Goal: Task Accomplishment & Management: Use online tool/utility

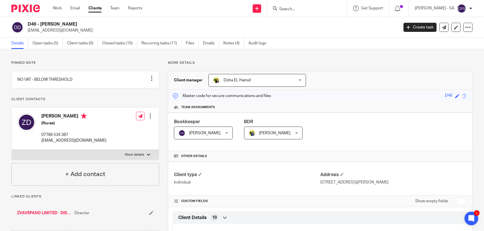
scroll to position [36, 0]
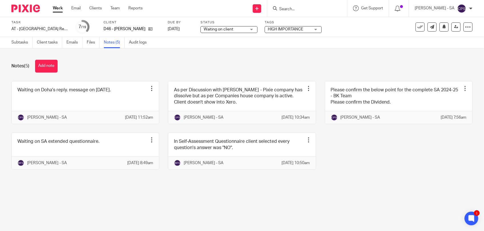
click at [287, 9] on input "Search" at bounding box center [303, 9] width 51 height 5
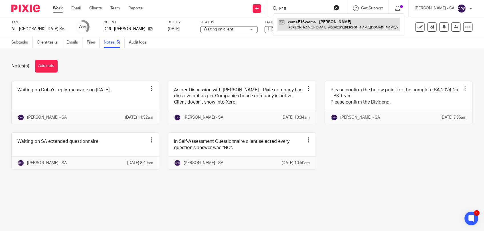
type input "E16"
click at [305, 28] on link at bounding box center [338, 24] width 122 height 13
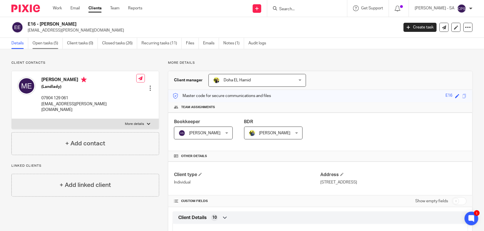
click at [44, 44] on link "Open tasks (5)" at bounding box center [47, 43] width 30 height 11
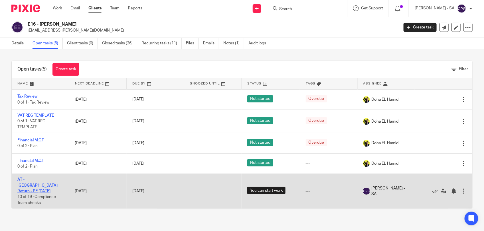
click at [30, 182] on link "AT - [GEOGRAPHIC_DATA] Return - PE [DATE]" at bounding box center [37, 186] width 40 height 16
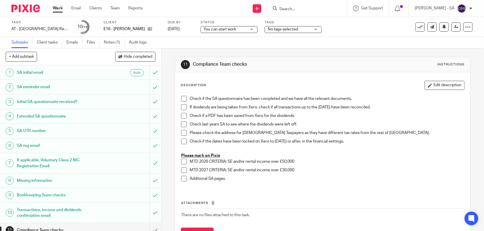
scroll to position [71, 0]
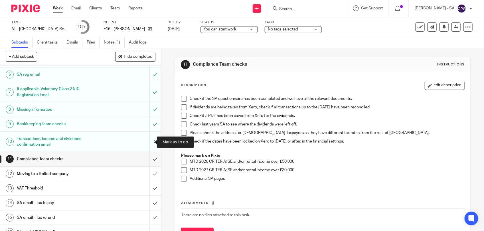
click at [147, 140] on input "submit" at bounding box center [80, 142] width 161 height 20
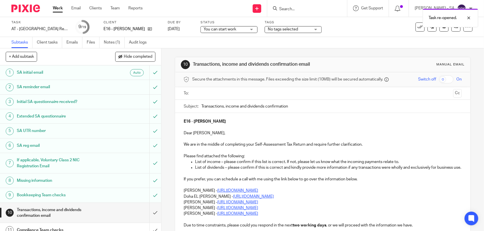
click at [98, 115] on div "Extended SA questionnaire" at bounding box center [80, 116] width 127 height 9
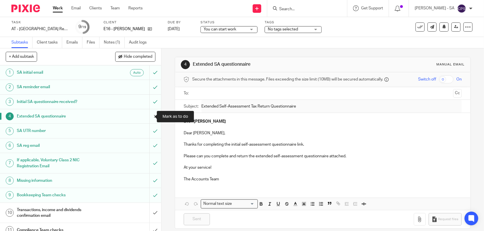
click at [149, 116] on input "submit" at bounding box center [80, 116] width 161 height 14
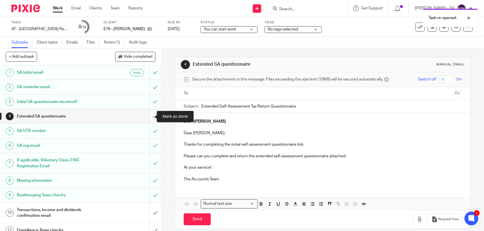
click at [148, 115] on input "submit" at bounding box center [80, 116] width 161 height 14
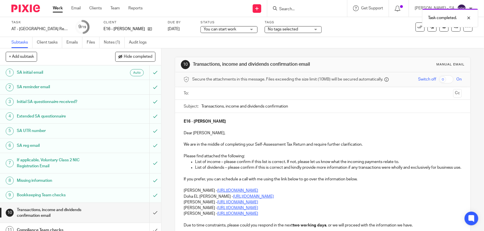
scroll to position [71, 0]
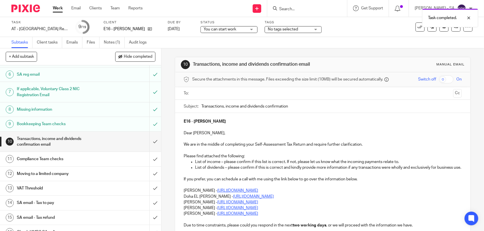
click at [110, 109] on div "Missing information" at bounding box center [80, 109] width 127 height 9
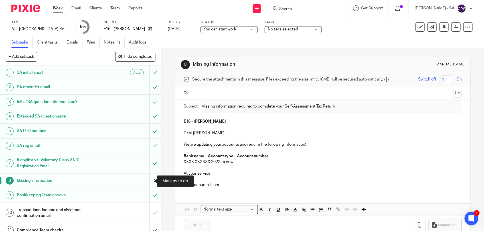
click at [147, 180] on input "submit" at bounding box center [80, 181] width 161 height 14
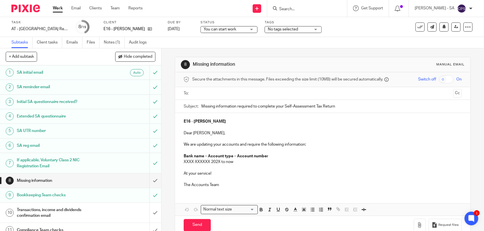
drag, startPoint x: 192, startPoint y: 153, endPoint x: 186, endPoint y: 153, distance: 5.7
click at [192, 153] on p at bounding box center [322, 151] width 278 height 6
click at [180, 150] on div "E16 - MARCIA ELLIOTT Dear Marcia, We are updating your accounts and require the…" at bounding box center [322, 152] width 295 height 79
drag, startPoint x: 181, startPoint y: 149, endPoint x: 238, endPoint y: 167, distance: 59.9
click at [238, 167] on div "E16 - MARCIA ELLIOTT Dear Marcia, We are updating your accounts and require the…" at bounding box center [322, 152] width 295 height 79
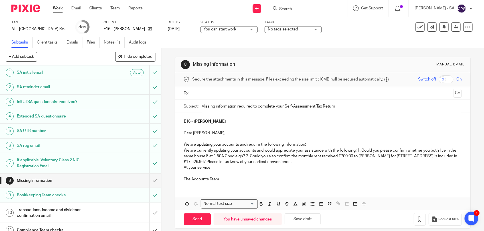
click at [310, 145] on p "We are updating your accounts and require the following information:" at bounding box center [322, 145] width 278 height 6
drag, startPoint x: 182, startPoint y: 144, endPoint x: 305, endPoint y: 146, distance: 124.0
click at [305, 146] on p "We are updating your accounts and require the following information:" at bounding box center [322, 145] width 278 height 6
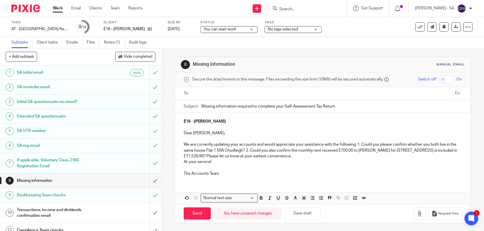
click at [357, 145] on p "We are currently updating your accounts and would appreciate your assistance wi…" at bounding box center [322, 150] width 278 height 17
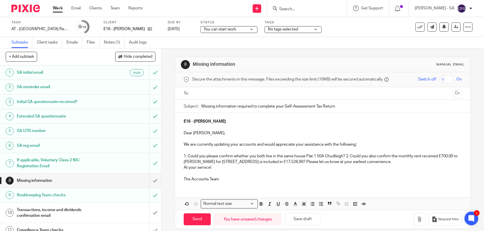
click at [344, 157] on p "1. Could you please confirm whether you both live in the same house Flat 1 50A …" at bounding box center [322, 160] width 278 height 12
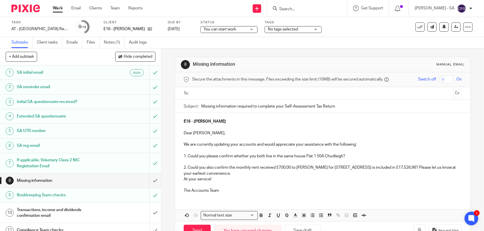
click at [425, 167] on p "2. Could you also confirm the monthly rent received £700.00 to Allen for Flat 1…" at bounding box center [322, 171] width 278 height 12
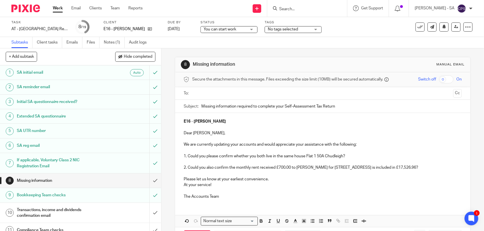
click at [267, 180] on p "Please let us know at your earliest convenience." at bounding box center [322, 180] width 278 height 6
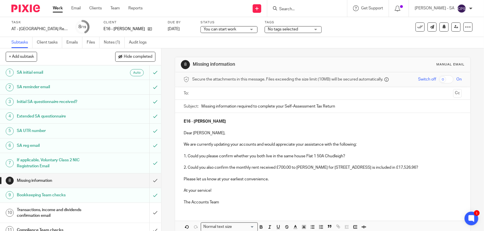
click at [221, 201] on p "The Accounts Team" at bounding box center [322, 203] width 278 height 6
click at [209, 133] on p "Dear Marcia," at bounding box center [322, 133] width 278 height 6
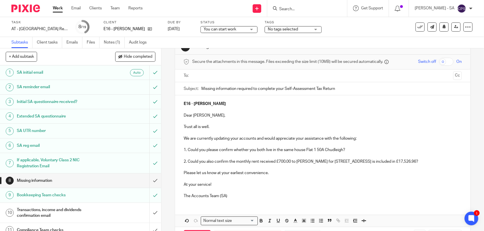
scroll to position [6, 0]
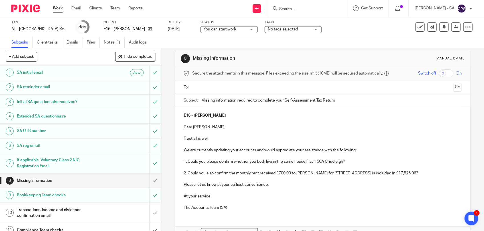
click at [217, 89] on input "text" at bounding box center [322, 87] width 256 height 7
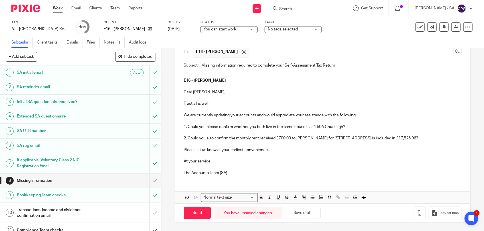
scroll to position [43, 0]
click at [299, 211] on button "Save draft" at bounding box center [302, 213] width 36 height 12
click at [193, 214] on input "Send" at bounding box center [196, 213] width 27 height 12
type input "Sent"
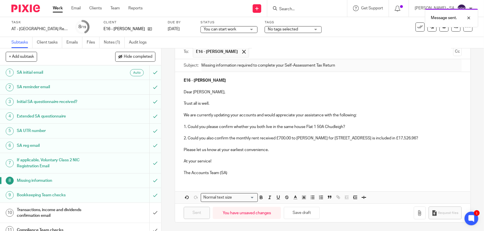
click at [225, 30] on span "You can start work" at bounding box center [219, 29] width 32 height 4
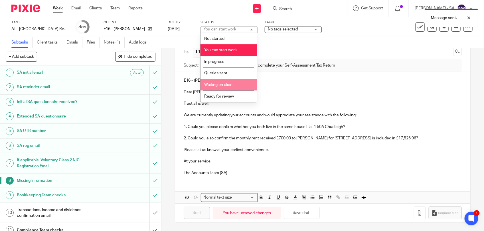
click at [224, 87] on li "Waiting on client" at bounding box center [228, 85] width 56 height 12
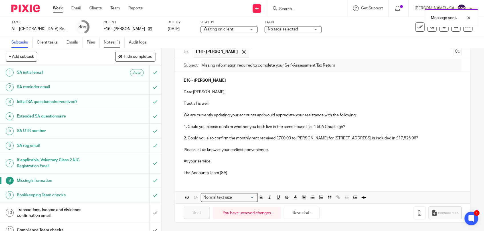
click at [116, 44] on link "Notes (1)" at bounding box center [114, 42] width 21 height 11
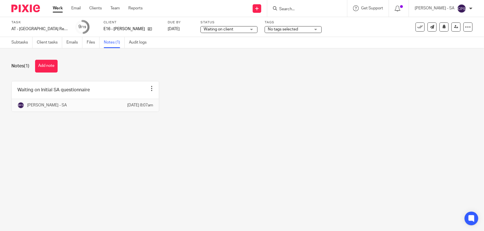
drag, startPoint x: 50, startPoint y: 69, endPoint x: 55, endPoint y: 76, distance: 8.4
click at [50, 69] on button "Add note" at bounding box center [46, 66] width 23 height 13
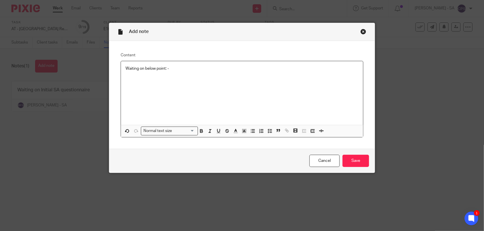
click at [176, 71] on p "Waiting on below point: -" at bounding box center [241, 69] width 233 height 6
click at [268, 130] on polyline "button" at bounding box center [268, 129] width 1 height 1
click at [134, 77] on p at bounding box center [246, 75] width 224 height 6
click at [169, 67] on p "Waiting on below point: -" at bounding box center [241, 69] width 233 height 6
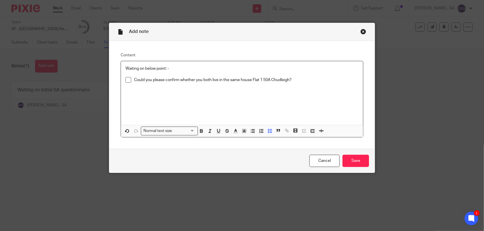
click at [296, 78] on p "Could you please confirm whether you both live in the same house Flat 1 50A Chu…" at bounding box center [246, 80] width 224 height 6
click at [138, 87] on p at bounding box center [246, 89] width 224 height 6
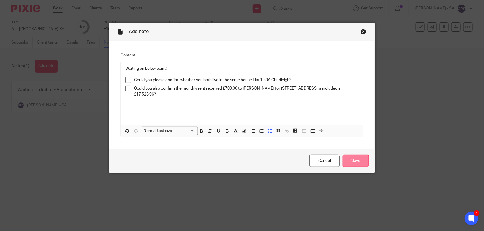
click at [347, 159] on input "Save" at bounding box center [355, 161] width 26 height 12
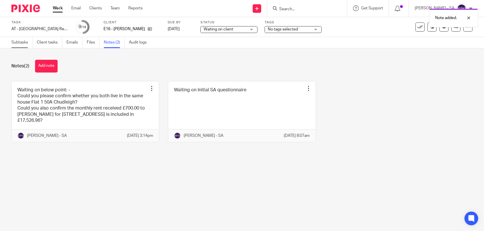
click at [18, 42] on link "Subtasks" at bounding box center [21, 42] width 21 height 11
